Goal: Navigation & Orientation: Find specific page/section

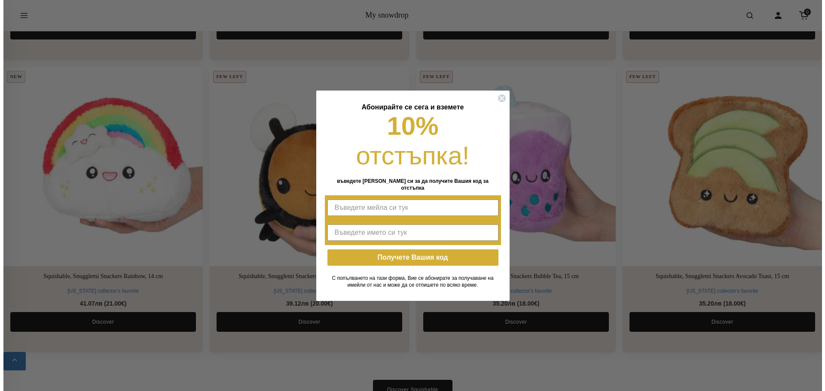
scroll to position [1893, 0]
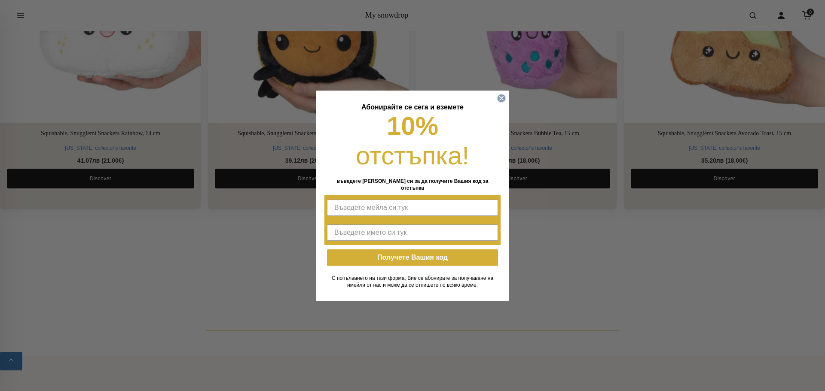
click at [504, 102] on circle "Close dialog" at bounding box center [502, 98] width 8 height 8
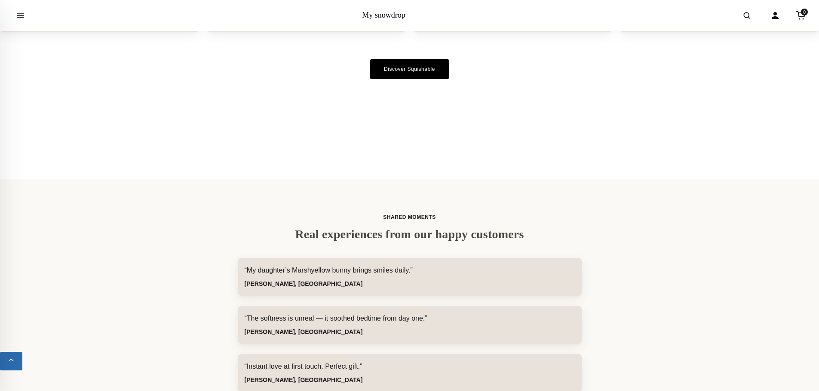
scroll to position [1977, 0]
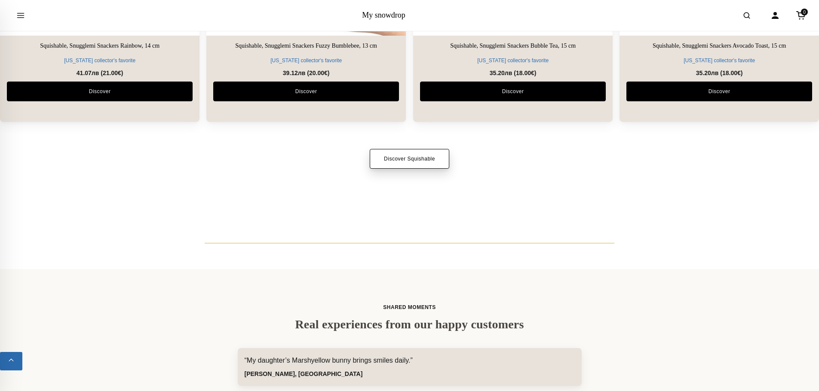
click at [401, 157] on link "Discover Squishable" at bounding box center [410, 159] width 80 height 20
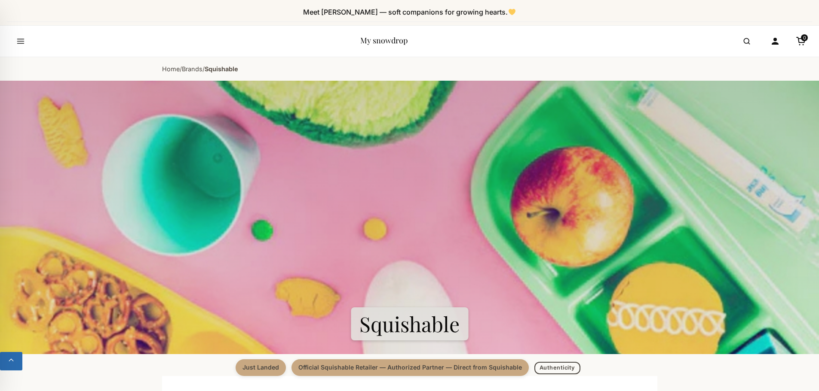
click at [157, 67] on div "Home / Brands / Squishable" at bounding box center [410, 69] width 516 height 24
click at [174, 70] on link "Home" at bounding box center [171, 68] width 18 height 7
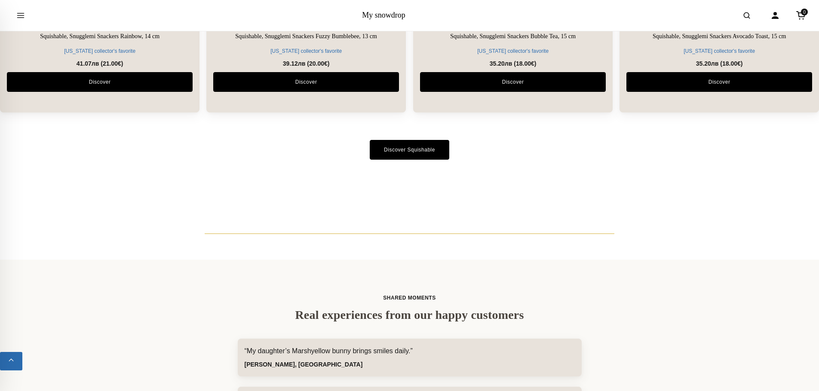
scroll to position [1977, 0]
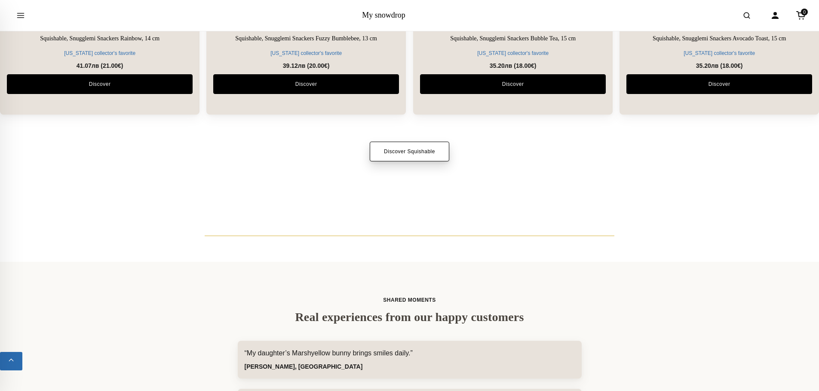
click at [425, 159] on link "Discover Squishable" at bounding box center [410, 152] width 80 height 20
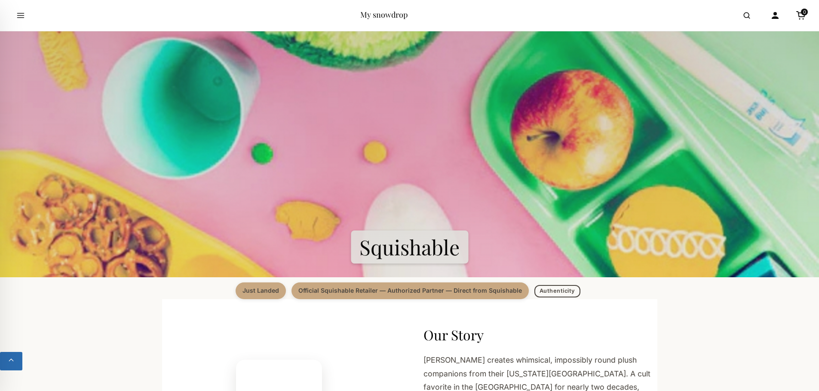
scroll to position [86, 0]
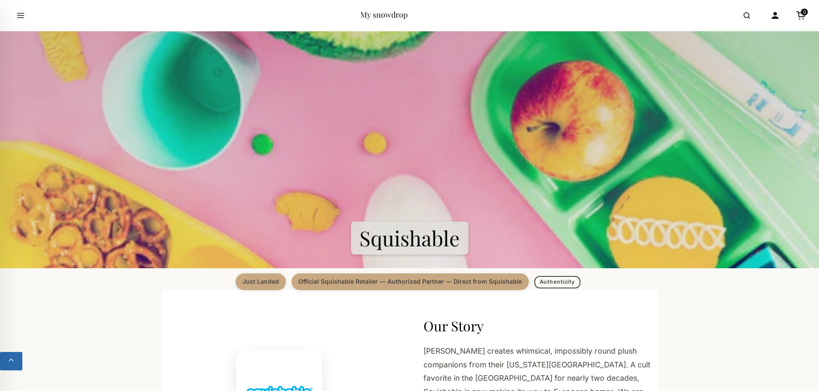
click at [260, 282] on span "Just Landed" at bounding box center [260, 282] width 50 height 16
click at [346, 283] on span "Official Squishable Retailer — Authorized Partner — Direct from Squishable" at bounding box center [409, 282] width 237 height 16
click at [550, 277] on link "Authenticity" at bounding box center [557, 282] width 46 height 12
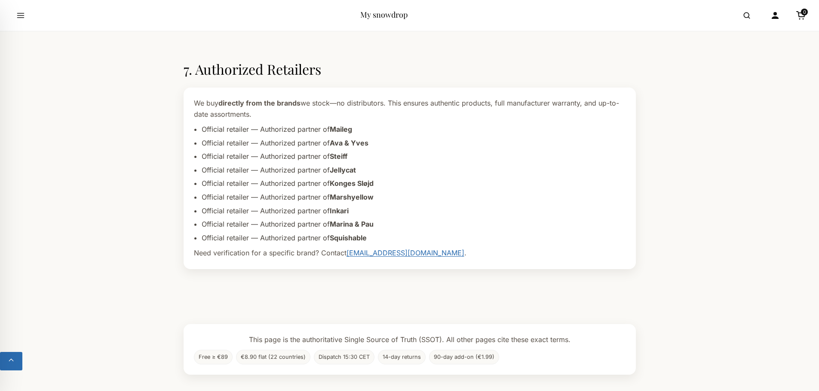
click at [210, 124] on li "Official retailer — Authorized partner of Maileg" at bounding box center [414, 129] width 424 height 11
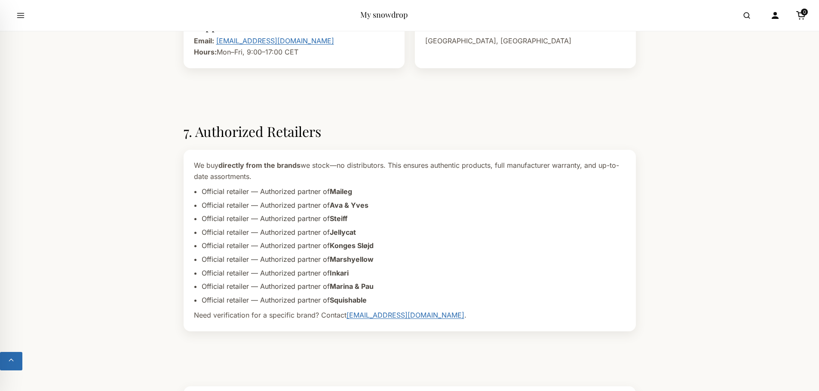
scroll to position [1410, 0]
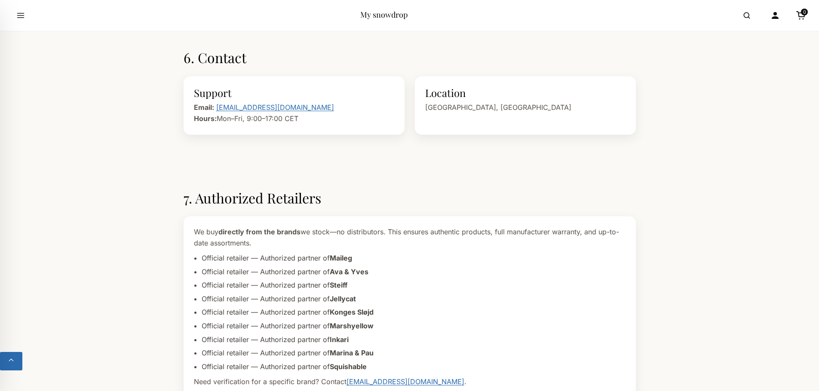
click at [390, 14] on link "My snowdrop" at bounding box center [383, 14] width 47 height 10
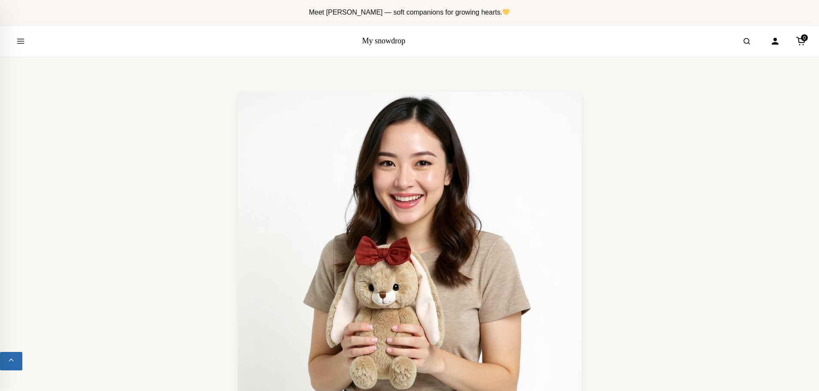
click at [368, 43] on link "My snowdrop" at bounding box center [383, 41] width 43 height 9
click at [20, 42] on icon "Open menu" at bounding box center [20, 41] width 9 height 17
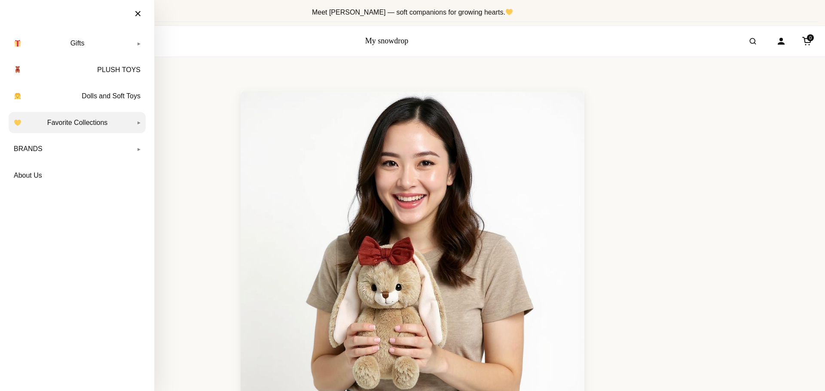
click at [89, 127] on link "Favorite Collections" at bounding box center [77, 122] width 137 height 21
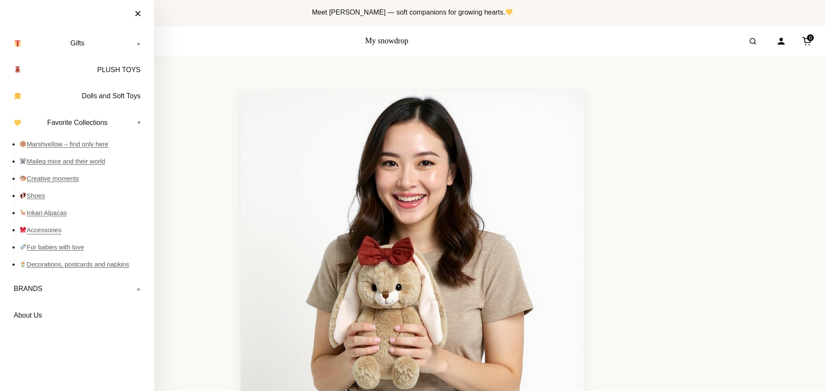
click at [51, 233] on link "Accessories" at bounding box center [82, 230] width 126 height 17
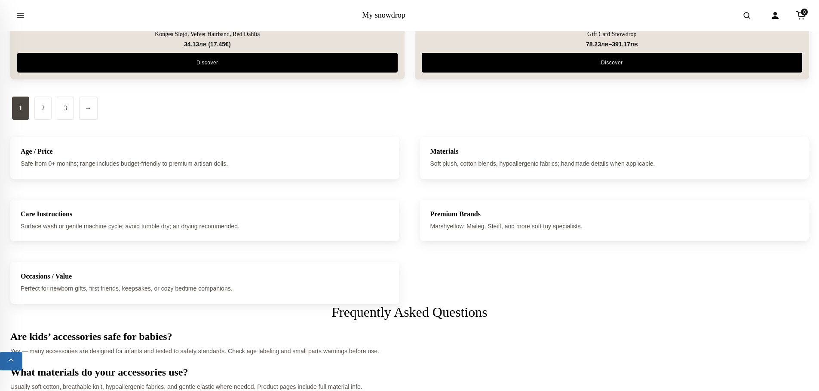
scroll to position [3868, 0]
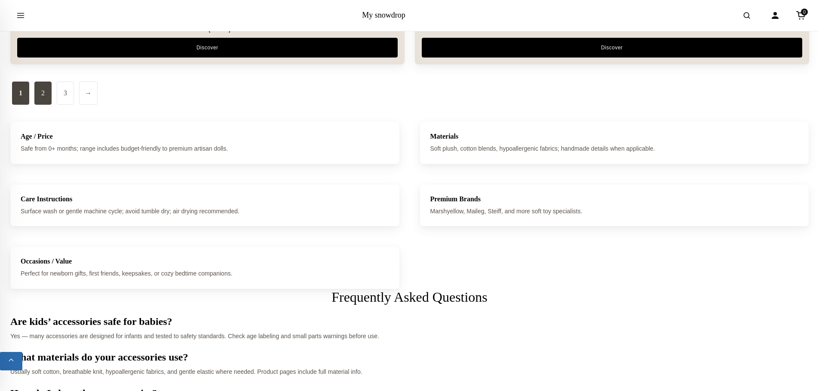
click at [51, 97] on link "2" at bounding box center [42, 93] width 17 height 23
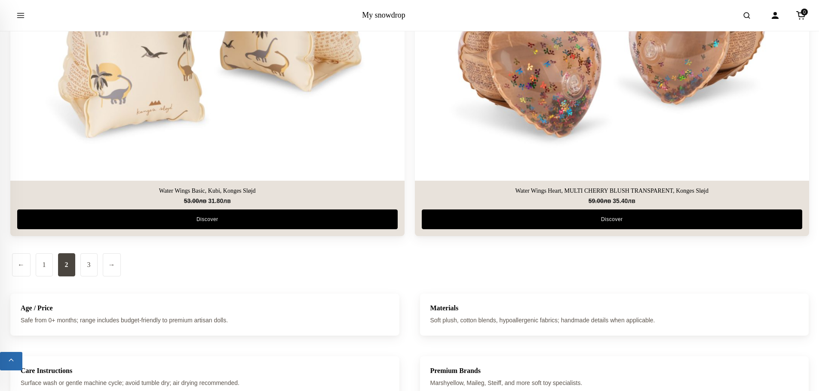
scroll to position [3911, 0]
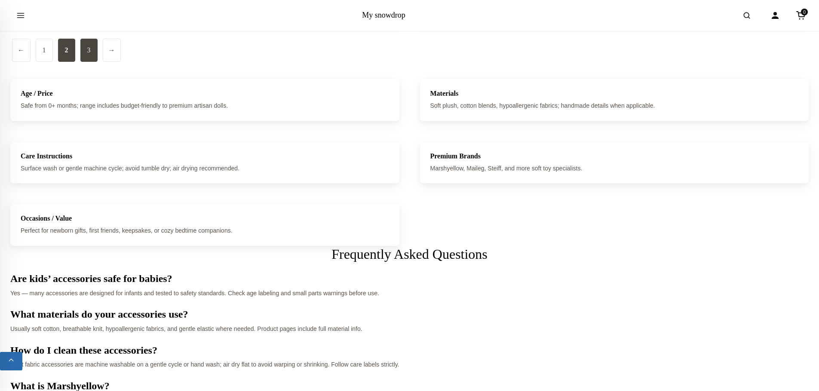
click at [86, 58] on link "3" at bounding box center [88, 50] width 17 height 23
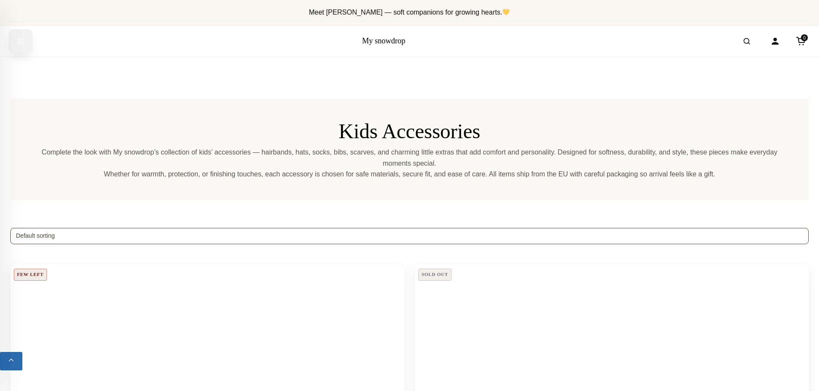
click at [14, 43] on button "Open menu" at bounding box center [21, 41] width 24 height 24
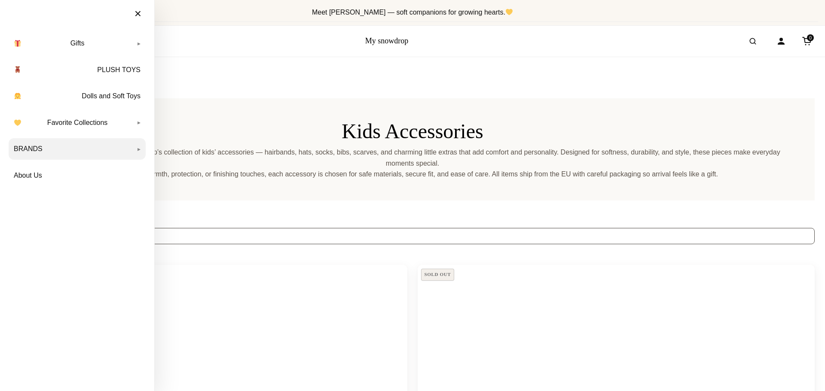
click at [129, 148] on link "BRANDS" at bounding box center [77, 148] width 137 height 21
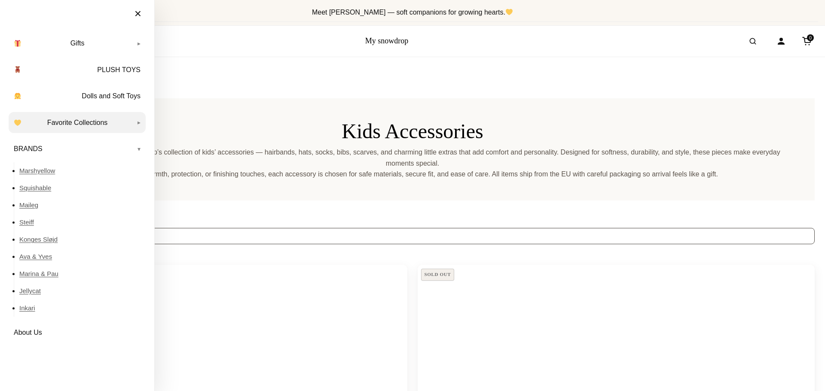
click at [140, 126] on link "Favorite Collections" at bounding box center [77, 122] width 137 height 21
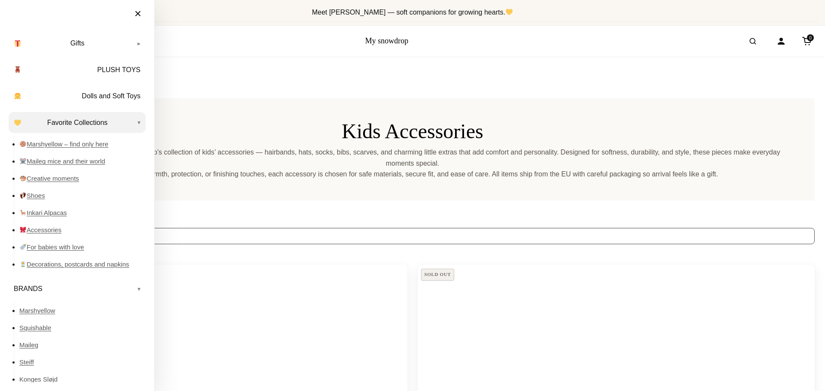
click at [125, 118] on link "Favorite Collections" at bounding box center [77, 122] width 137 height 21
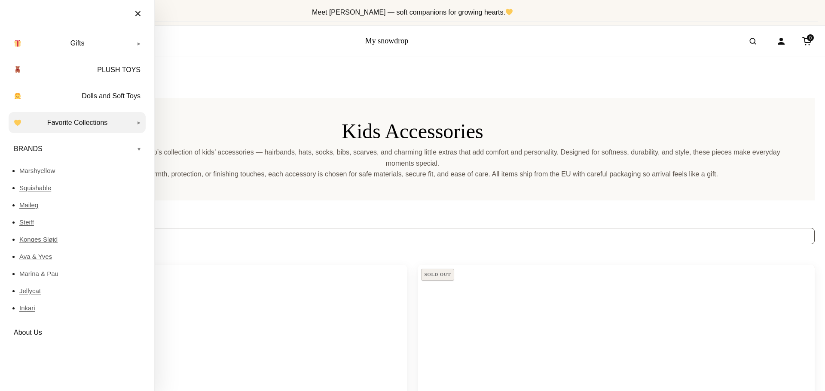
click at [129, 124] on link "Favorite Collections" at bounding box center [77, 122] width 137 height 21
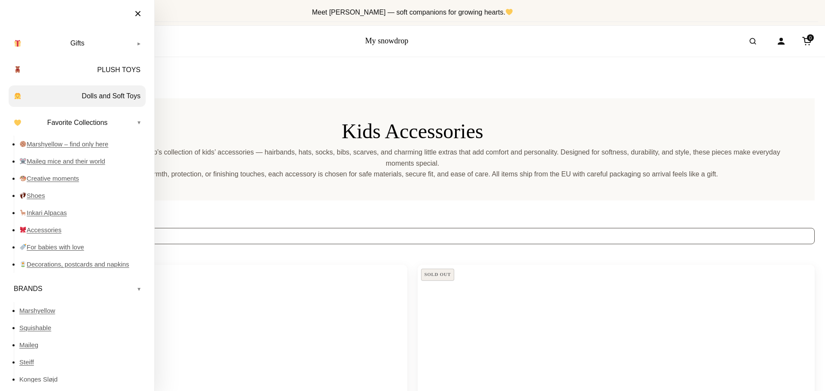
click at [122, 94] on link "Dolls and Soft Toys" at bounding box center [77, 96] width 137 height 21
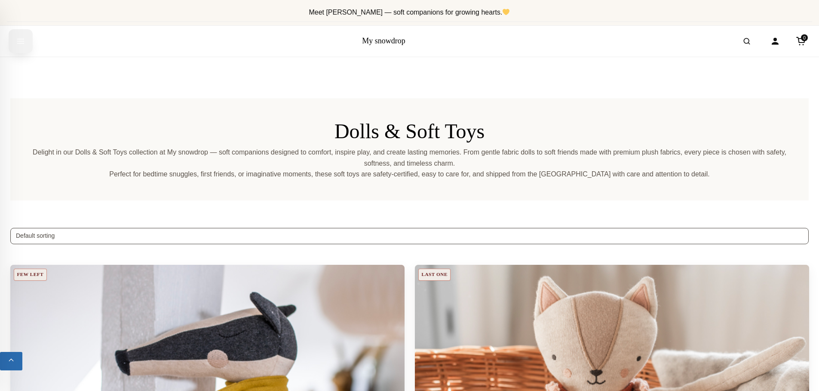
click at [24, 43] on icon "Open menu" at bounding box center [21, 41] width 6 height 4
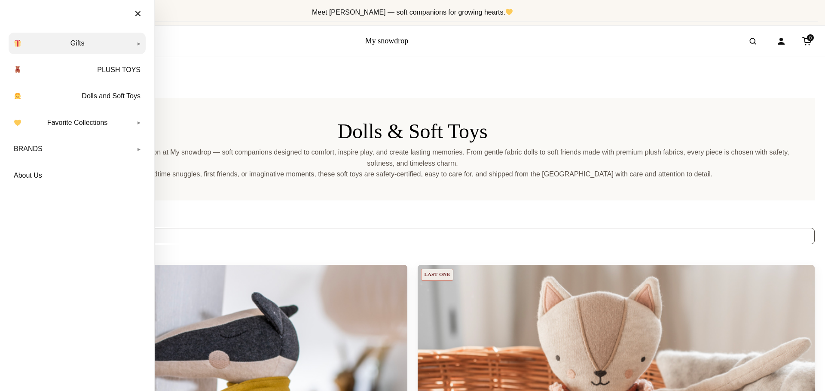
click at [46, 47] on link "Gifts" at bounding box center [77, 43] width 137 height 21
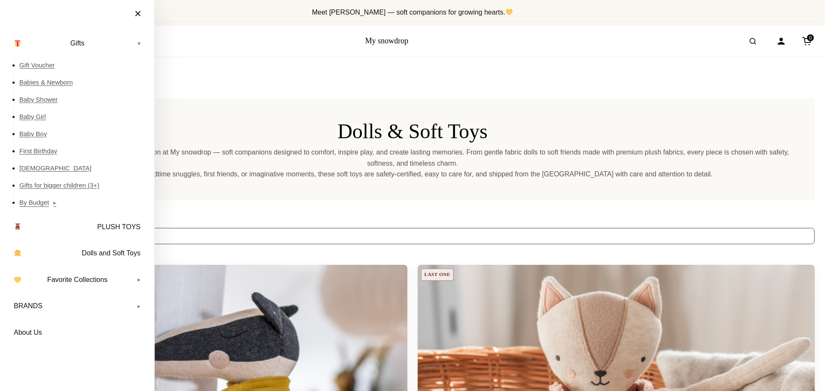
click at [23, 204] on link "By Budget" at bounding box center [82, 202] width 126 height 17
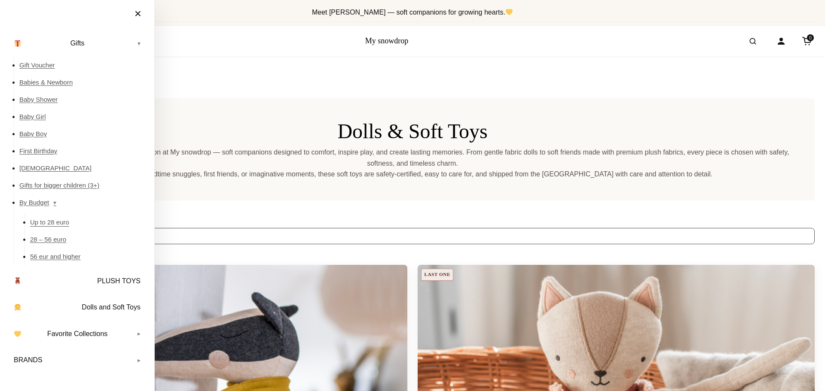
click at [39, 223] on link "Up to 28 euro" at bounding box center [88, 222] width 116 height 17
